Goal: Task Accomplishment & Management: Manage account settings

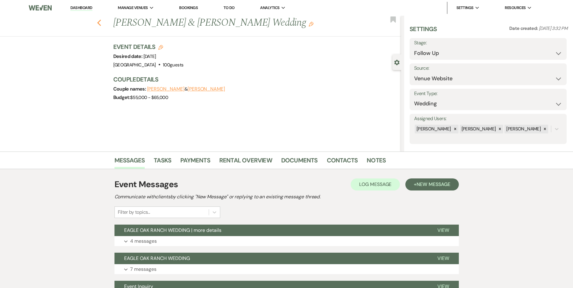
click at [102, 24] on icon "Previous" at bounding box center [99, 22] width 5 height 7
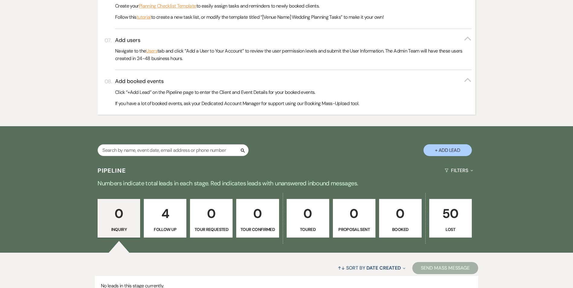
scroll to position [395, 0]
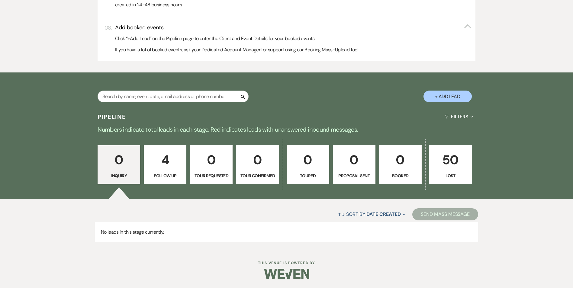
click at [166, 161] on p "4" at bounding box center [165, 160] width 35 height 20
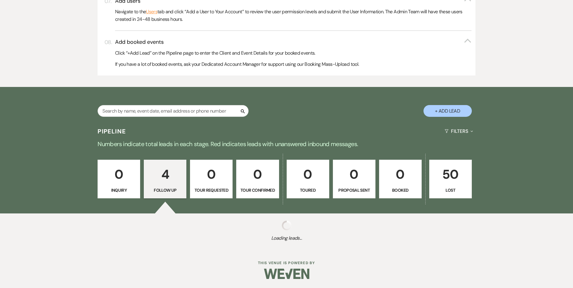
select select "9"
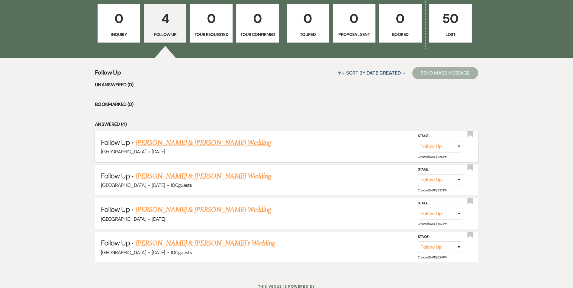
scroll to position [560, 0]
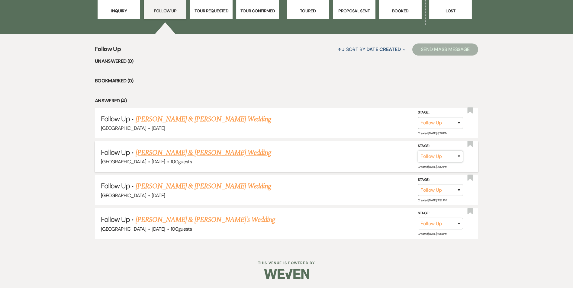
click at [459, 155] on select "Inquiry Follow Up Tour Requested Tour Confirmed Toured Proposal Sent Booked Lost" at bounding box center [440, 157] width 45 height 12
select select "8"
click at [418, 151] on select "Inquiry Follow Up Tour Requested Tour Confirmed Toured Proposal Sent Booked Lost" at bounding box center [440, 157] width 45 height 12
click at [447, 156] on button "Save" at bounding box center [451, 157] width 30 height 12
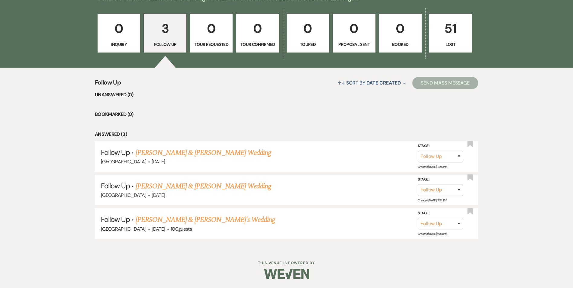
scroll to position [527, 0]
click at [183, 220] on link "Emily Parker & Jake's Wedding" at bounding box center [206, 220] width 140 height 11
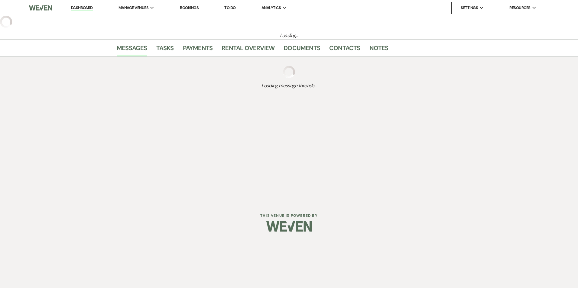
select select "9"
select select "5"
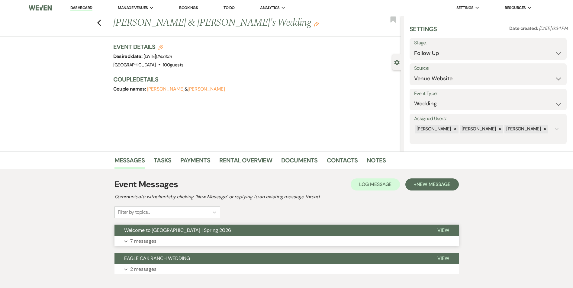
click at [209, 232] on span "Welcome to Eagle Oak Ranch | Spring 2026" at bounding box center [177, 230] width 107 height 6
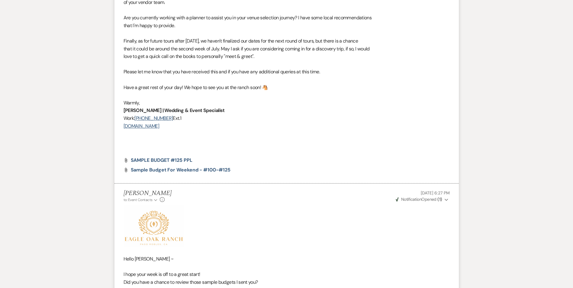
scroll to position [1739, 0]
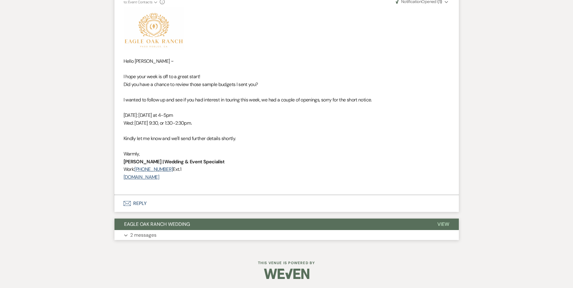
click at [211, 226] on button "EAGLE OAK RANCH WEDDING" at bounding box center [271, 224] width 313 height 11
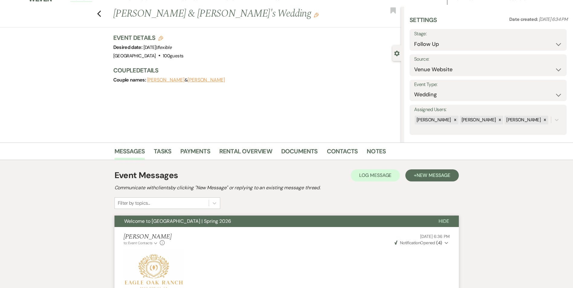
scroll to position [0, 0]
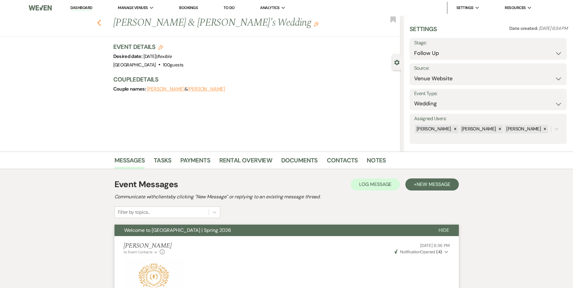
click at [100, 23] on use "button" at bounding box center [99, 23] width 4 height 7
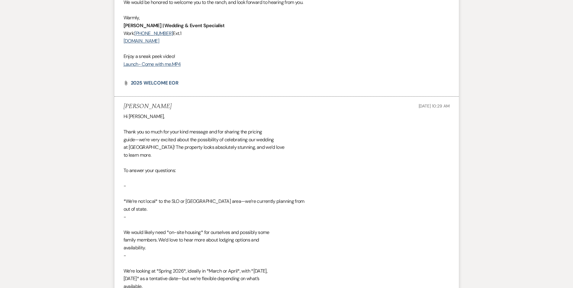
select select "9"
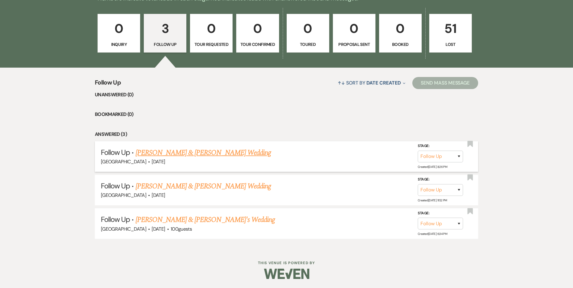
click at [158, 151] on link "Ryan Toto & Kaelynn Stolz's Wedding" at bounding box center [203, 152] width 135 height 11
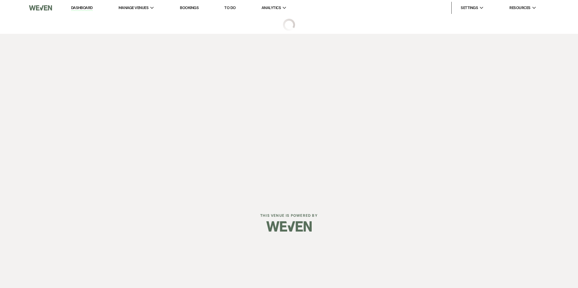
select select "9"
select select "6"
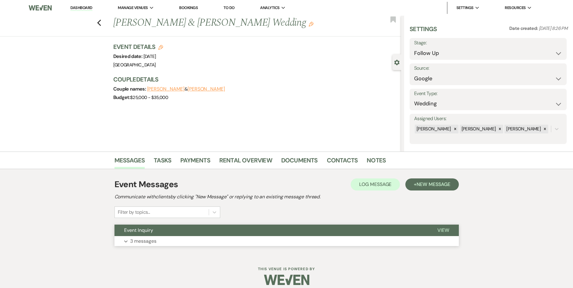
click at [218, 230] on button "Event Inquiry" at bounding box center [271, 230] width 313 height 11
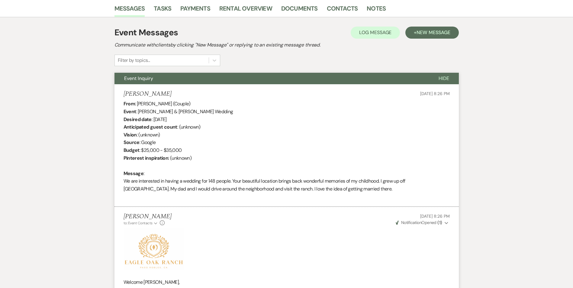
scroll to position [101, 0]
